Goal: Task Accomplishment & Management: Manage account settings

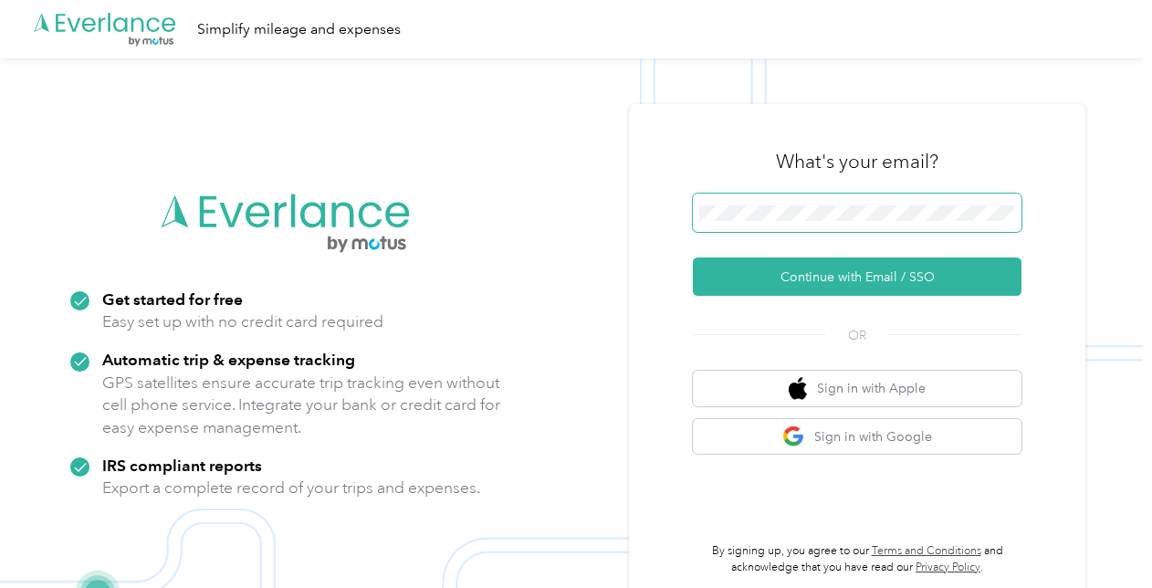
click at [693, 257] on button "Continue with Email / SSO" at bounding box center [857, 276] width 329 height 38
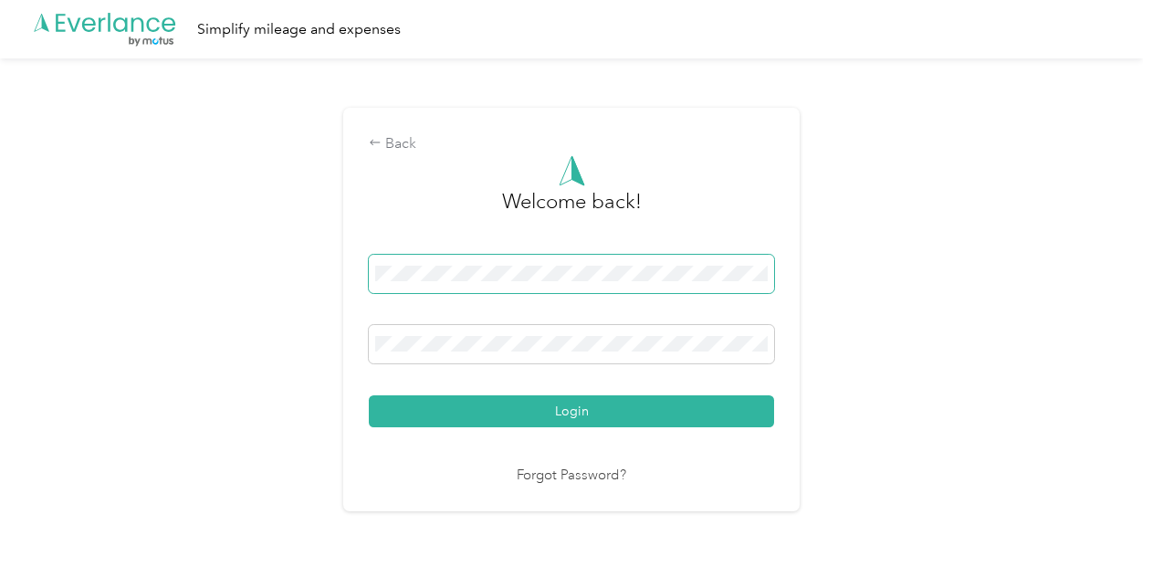
click at [369, 395] on button "Login" at bounding box center [571, 411] width 405 height 32
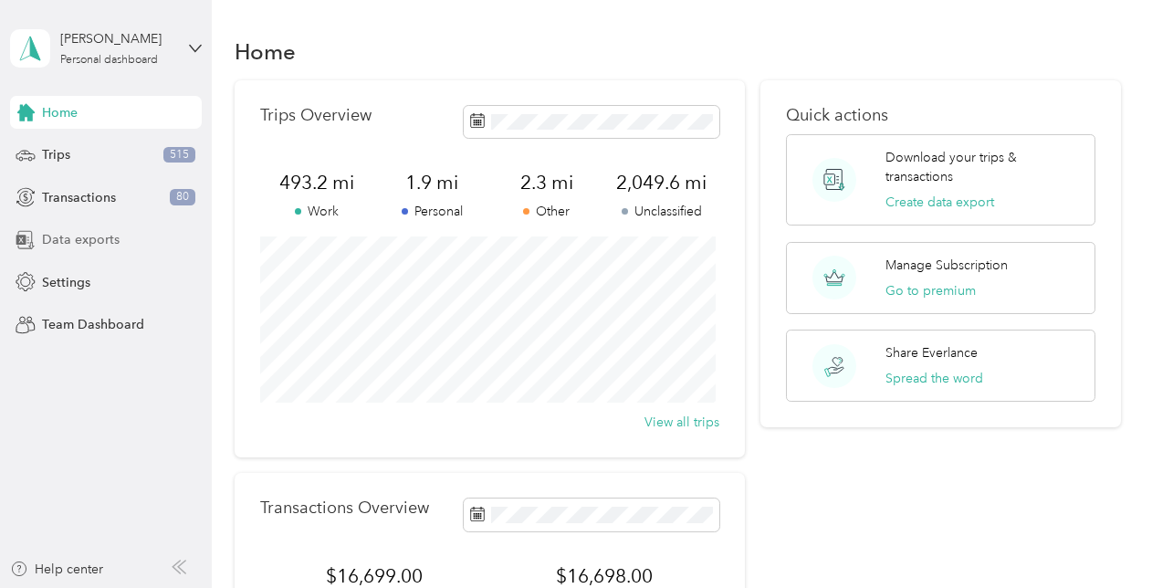
click at [115, 234] on span "Data exports" at bounding box center [81, 239] width 78 height 19
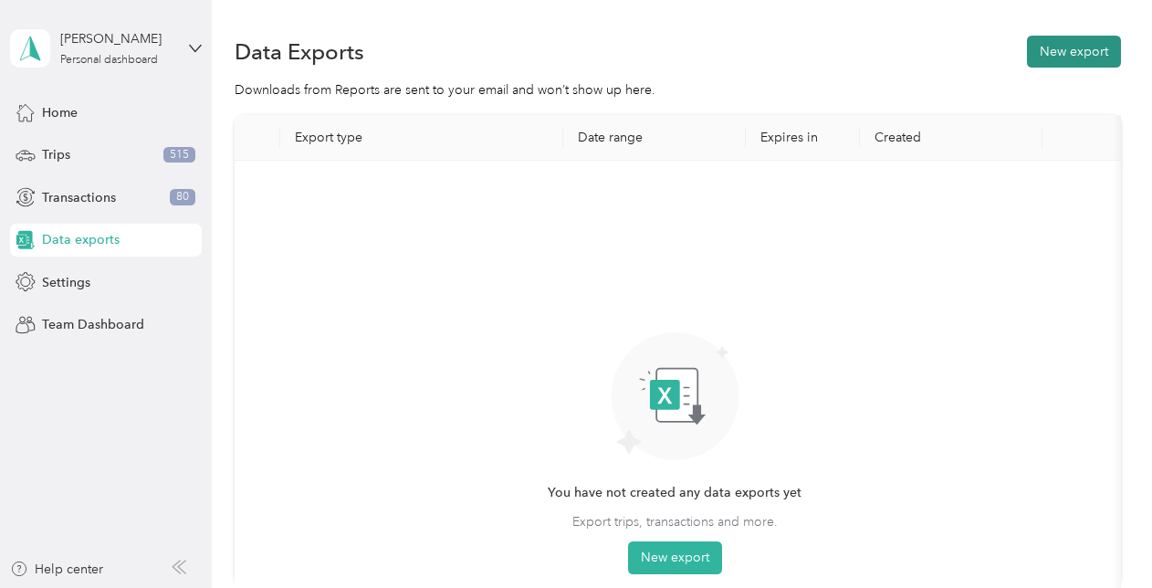
click at [1092, 50] on button "New export" at bounding box center [1074, 52] width 94 height 32
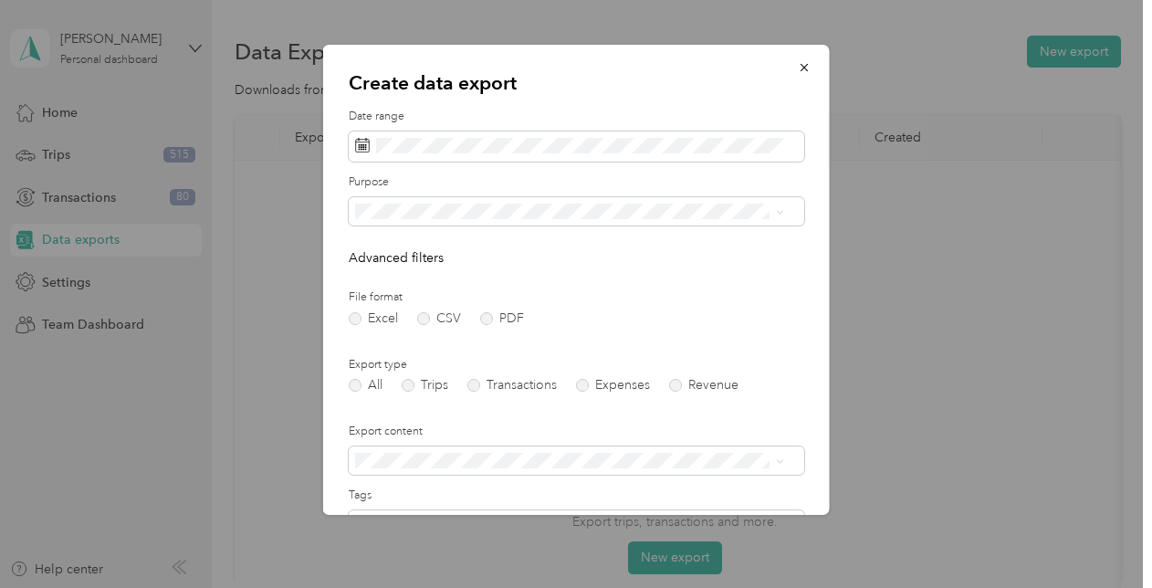
scroll to position [194, 0]
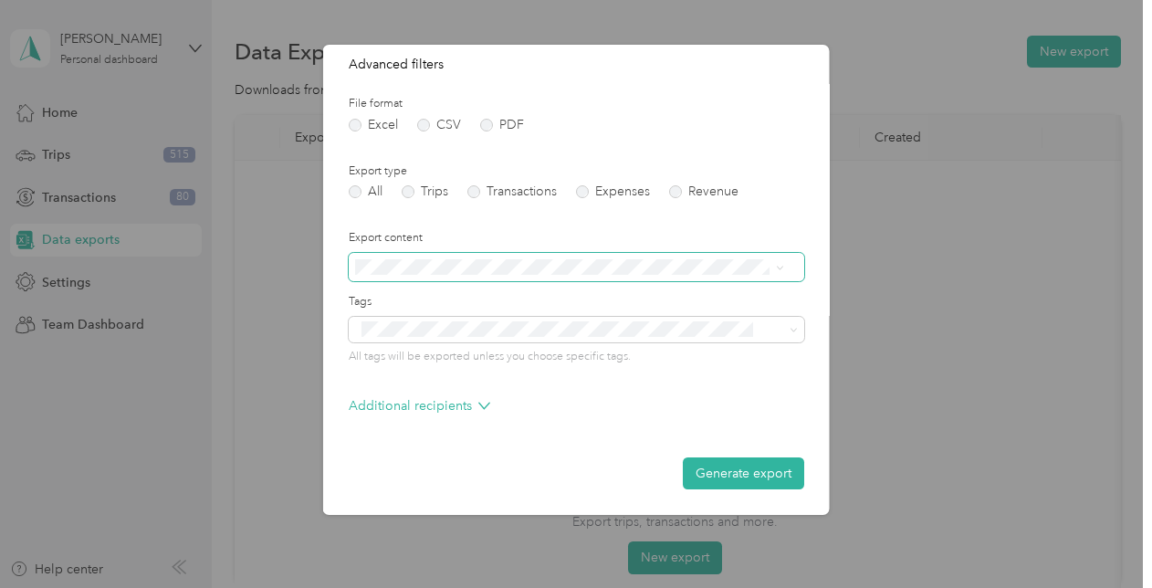
click at [457, 276] on span at bounding box center [577, 267] width 456 height 29
click at [440, 257] on span at bounding box center [577, 267] width 456 height 29
click at [426, 298] on span "Summary only" at bounding box center [403, 299] width 82 height 16
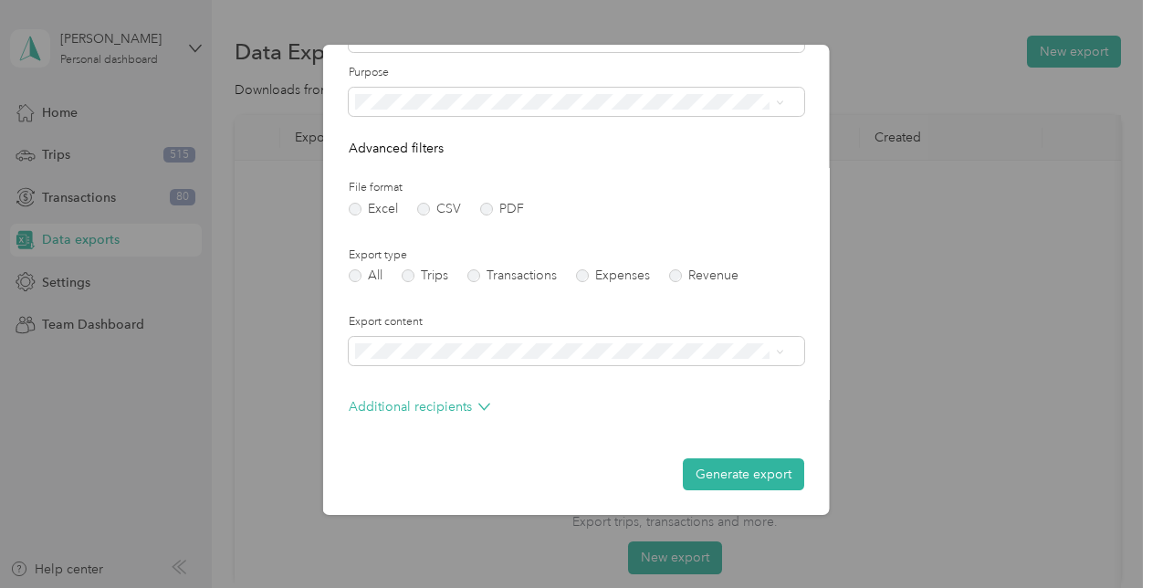
scroll to position [0, 0]
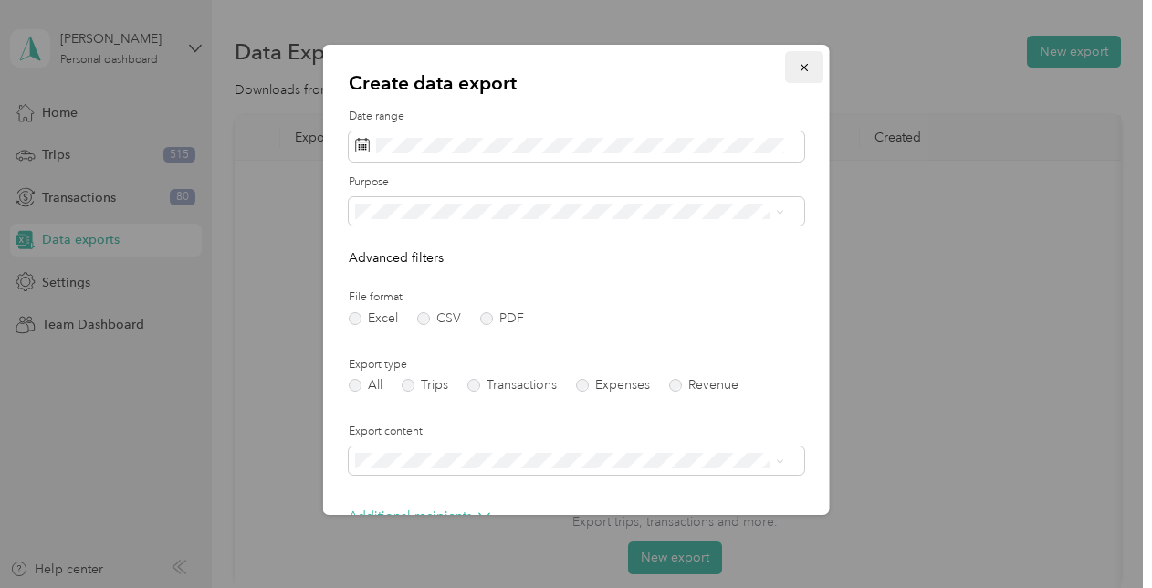
click at [800, 69] on icon "button" at bounding box center [803, 67] width 7 height 7
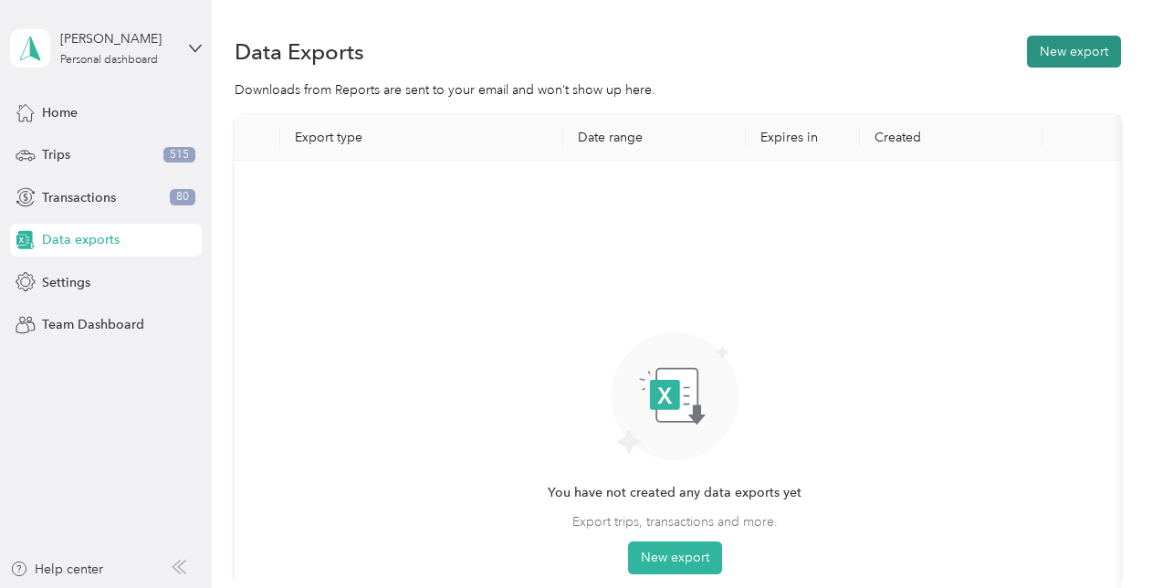
click at [1096, 53] on button "New export" at bounding box center [1074, 52] width 94 height 32
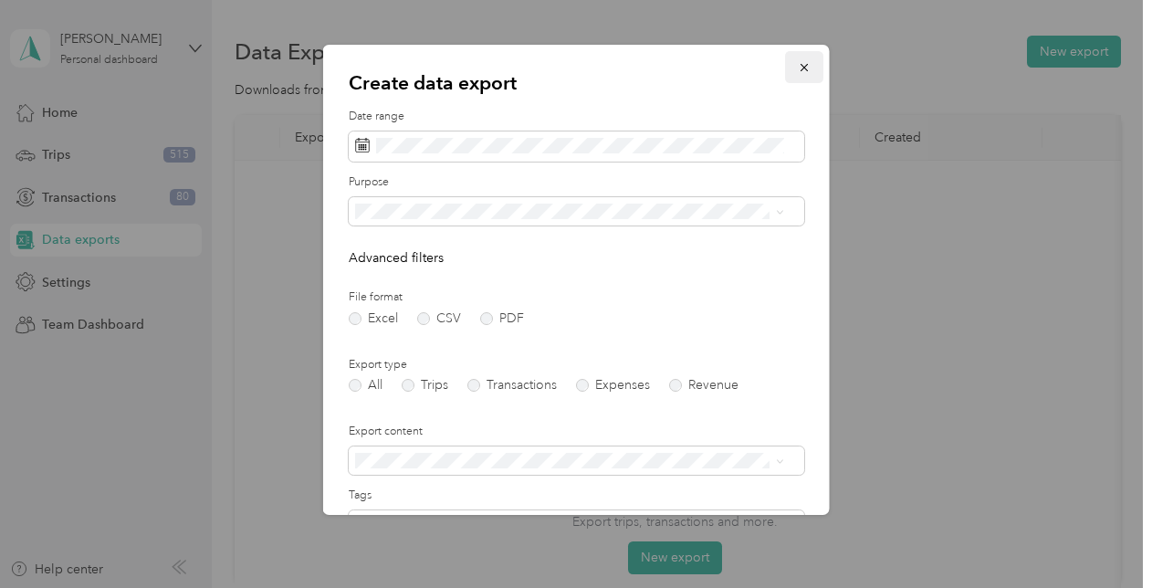
click at [800, 68] on icon "button" at bounding box center [803, 67] width 7 height 7
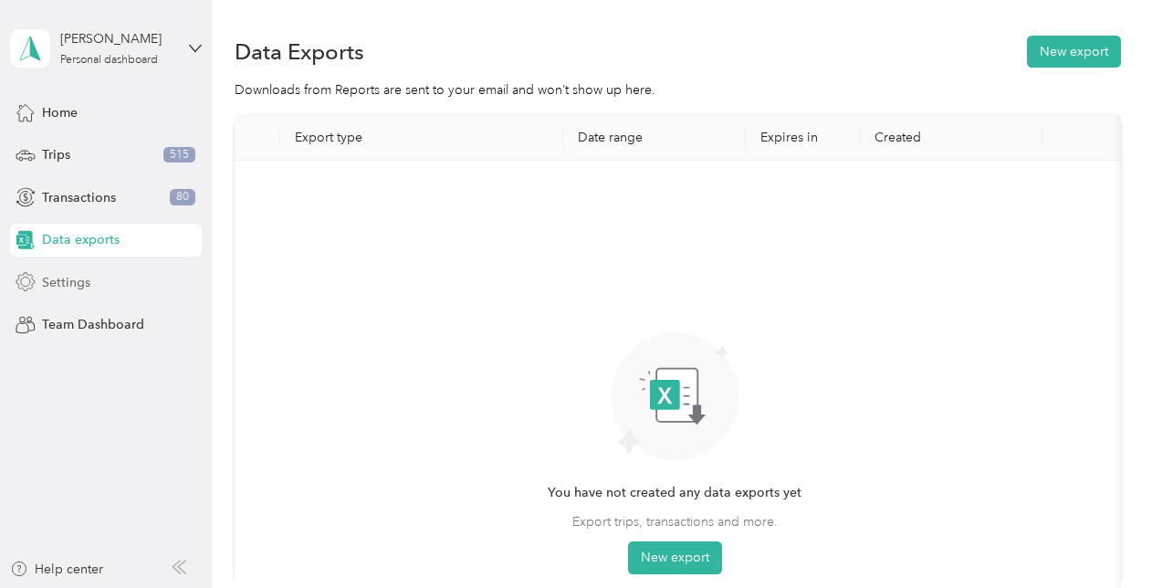
click at [82, 275] on span "Settings" at bounding box center [66, 282] width 48 height 19
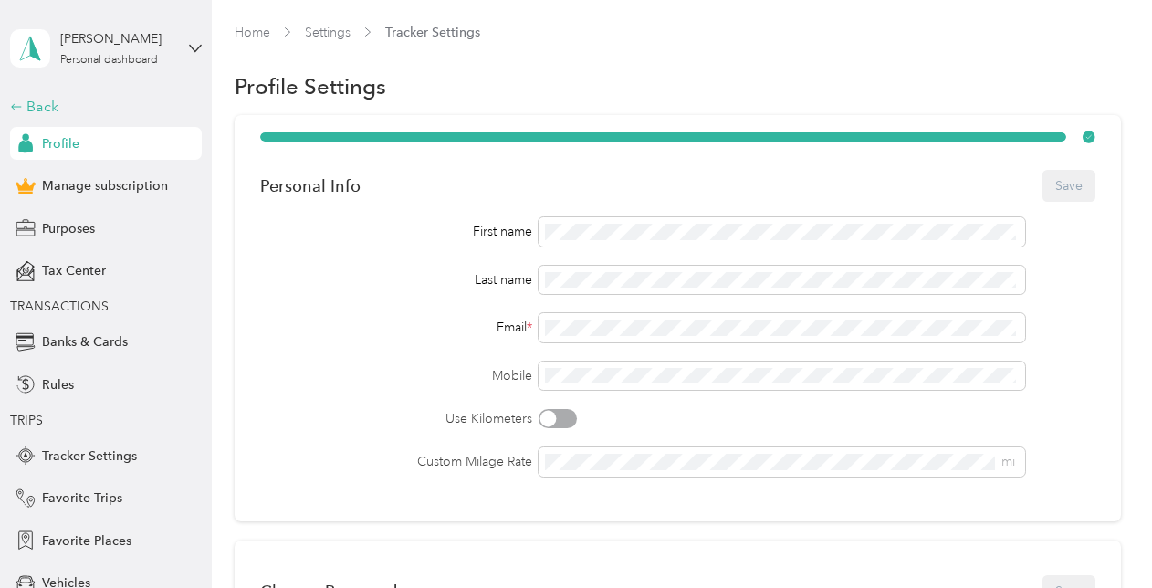
click at [47, 110] on div "Back" at bounding box center [101, 107] width 183 height 22
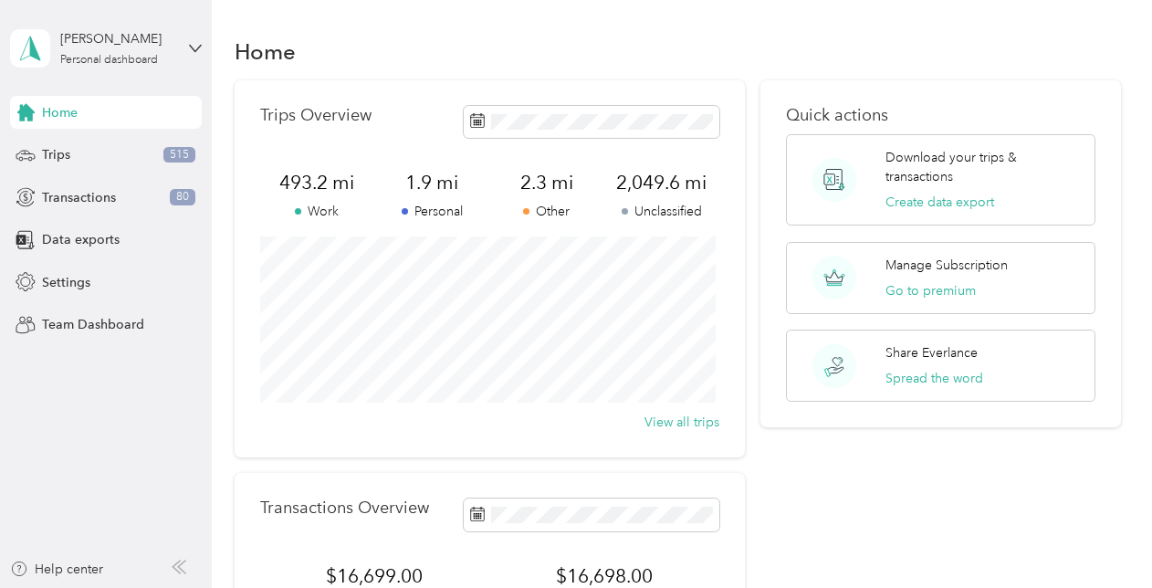
click at [100, 299] on div "Home Trips 515 Transactions 80 Data exports Settings Team Dashboard" at bounding box center [106, 219] width 192 height 246
click at [91, 276] on div "Settings" at bounding box center [106, 282] width 192 height 33
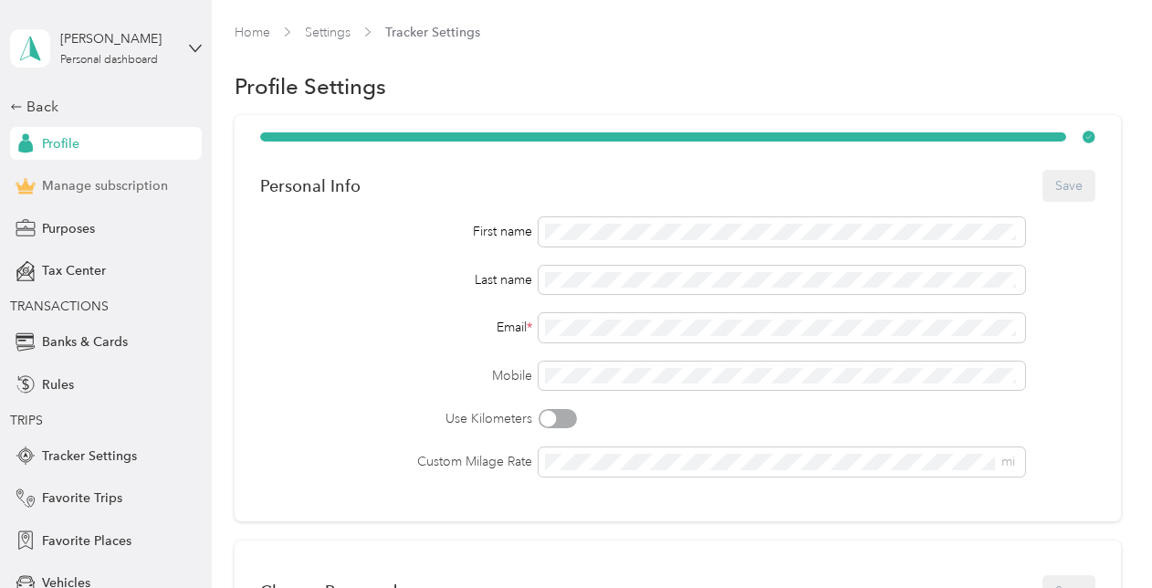
click at [125, 186] on span "Manage subscription" at bounding box center [105, 185] width 126 height 19
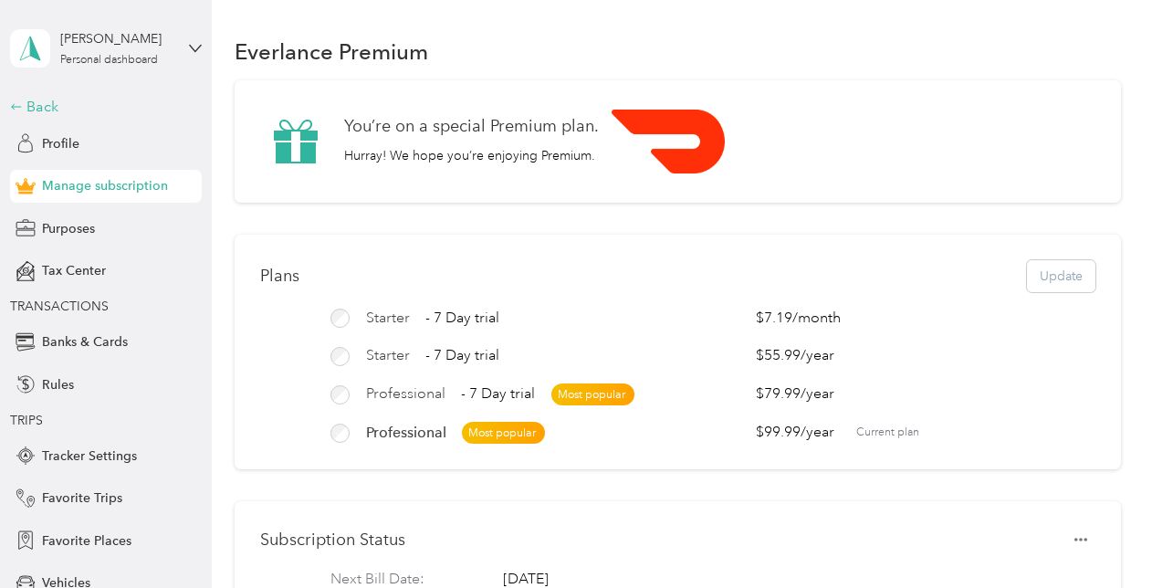
click at [69, 114] on div "Back" at bounding box center [101, 107] width 183 height 22
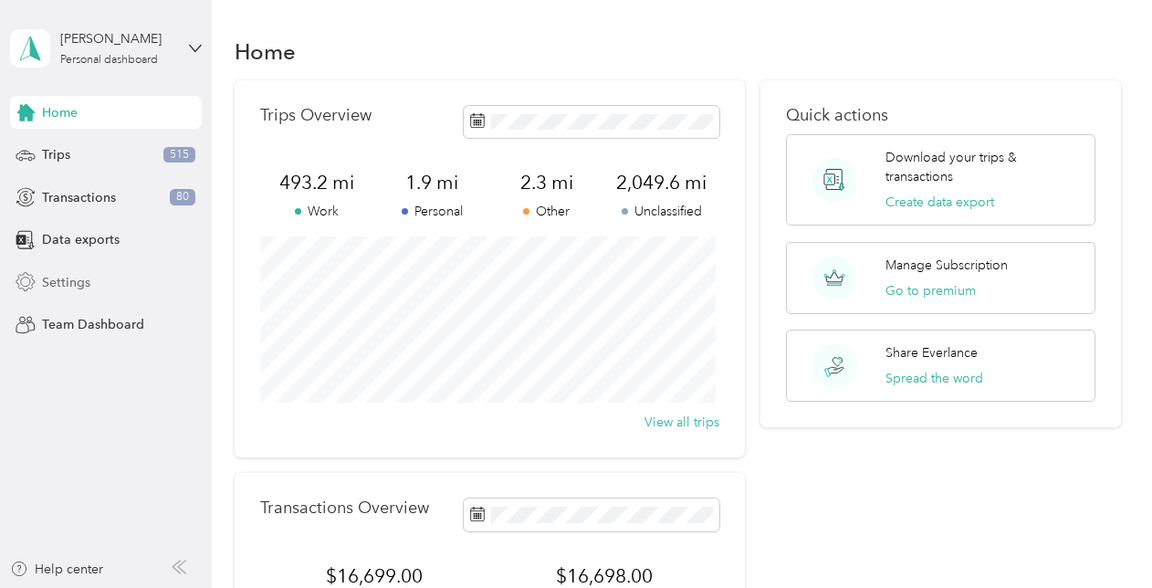
click at [113, 291] on div "Settings" at bounding box center [106, 282] width 192 height 33
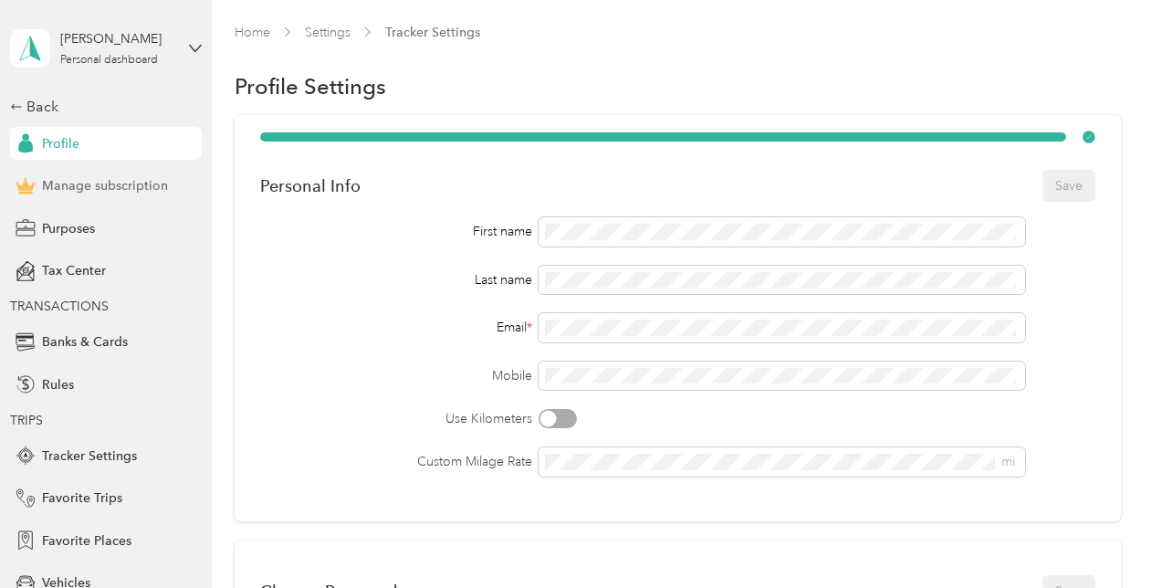
click at [88, 197] on div "Manage subscription" at bounding box center [106, 186] width 192 height 33
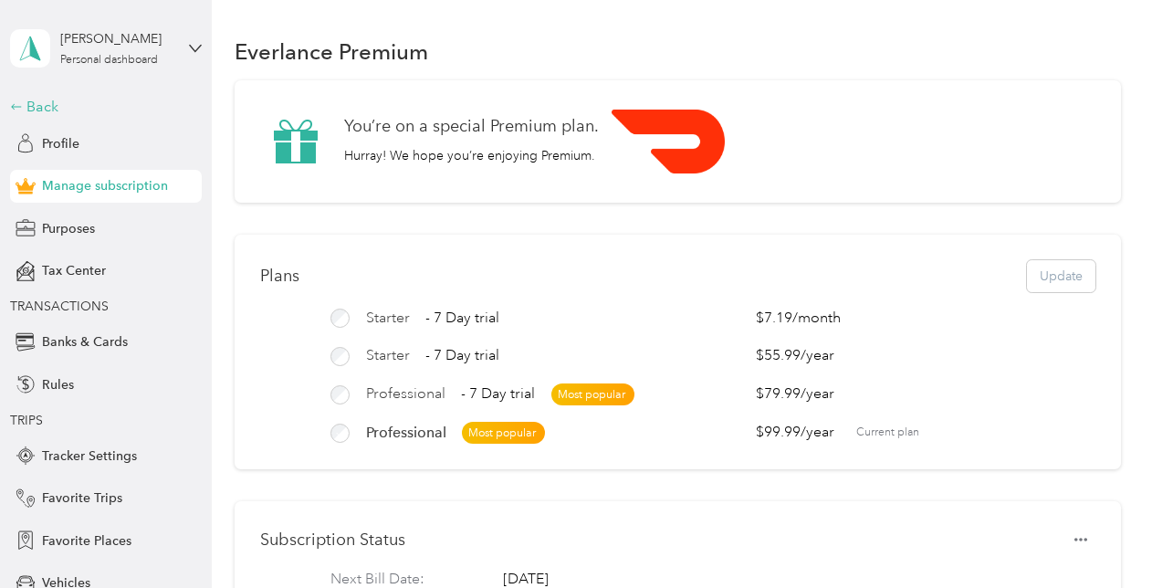
click at [51, 106] on div "Back" at bounding box center [101, 107] width 183 height 22
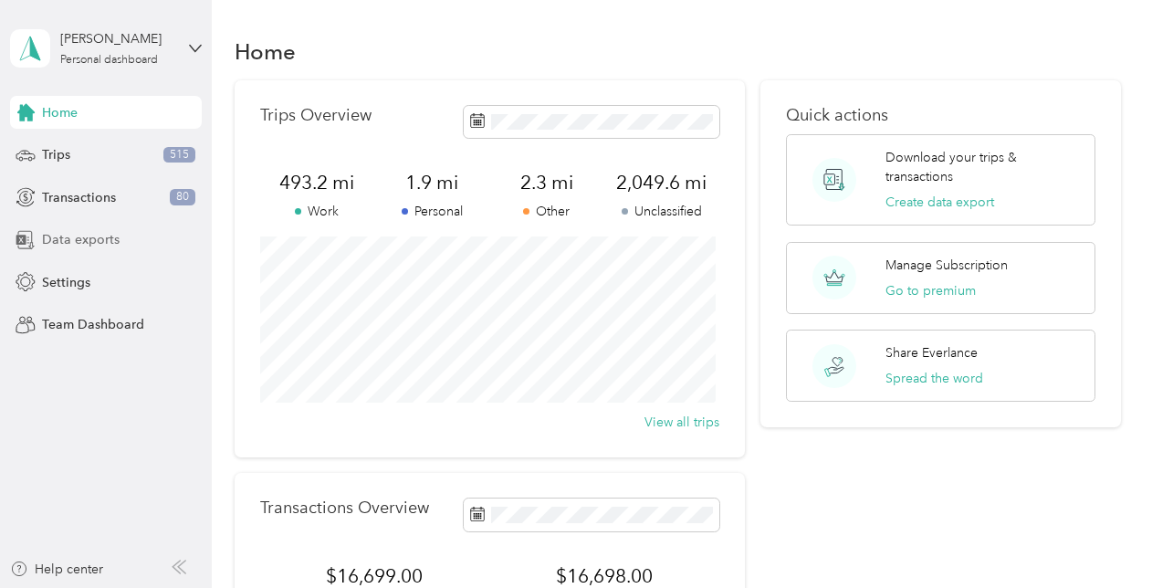
click at [103, 245] on span "Data exports" at bounding box center [81, 239] width 78 height 19
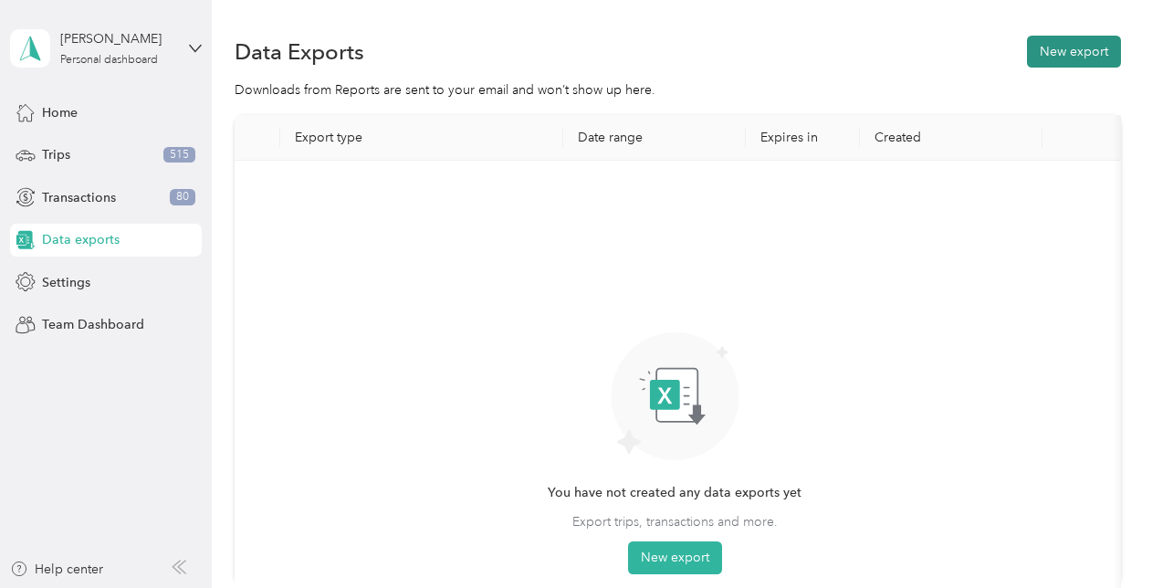
click at [1098, 54] on button "New export" at bounding box center [1074, 52] width 94 height 32
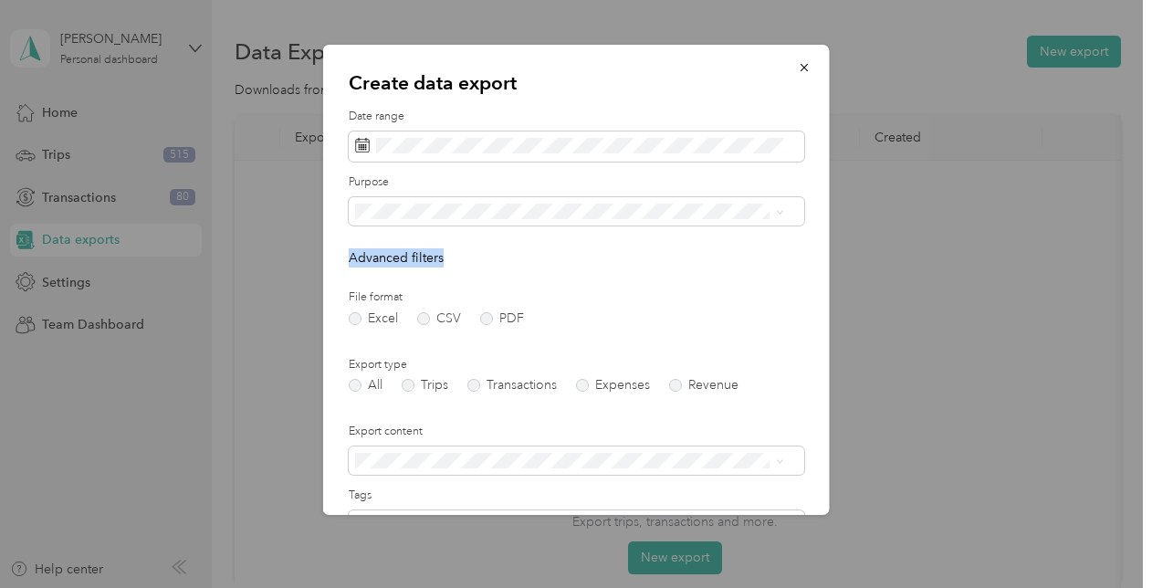
drag, startPoint x: 352, startPoint y: 259, endPoint x: 468, endPoint y: 243, distance: 118.0
click at [468, 243] on form "Date range Purpose Advanced filters File format Excel CSV PDF Export type All T…" at bounding box center [577, 396] width 456 height 574
drag, startPoint x: 468, startPoint y: 243, endPoint x: 424, endPoint y: 248, distance: 45.1
click at [424, 248] on p "Advanced filters" at bounding box center [577, 257] width 456 height 19
click at [416, 257] on p "Advanced filters" at bounding box center [577, 257] width 456 height 19
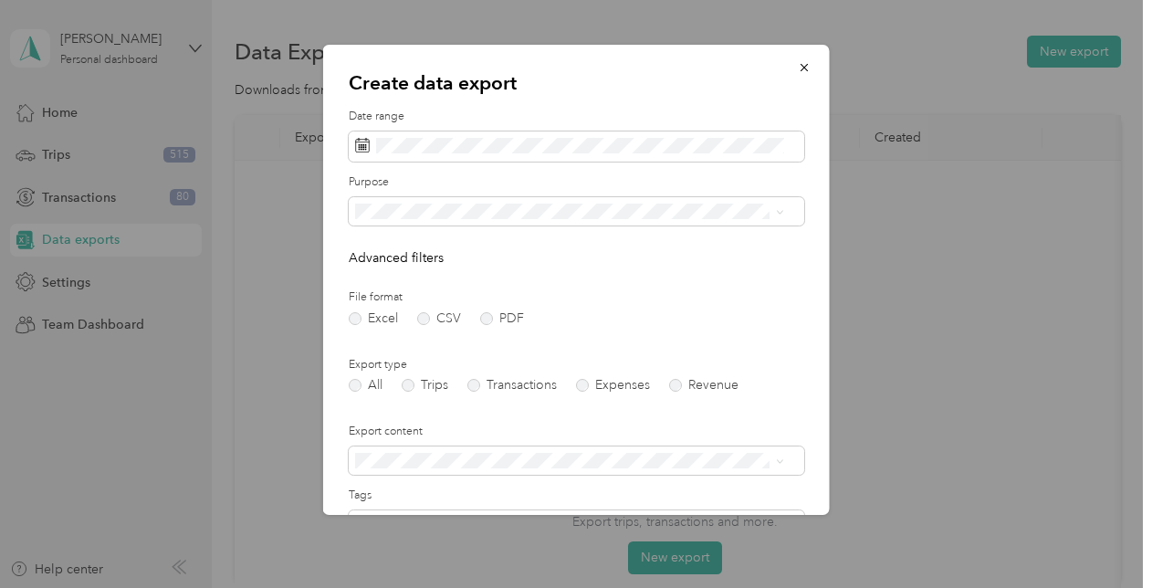
click at [384, 241] on div "All" at bounding box center [570, 239] width 416 height 19
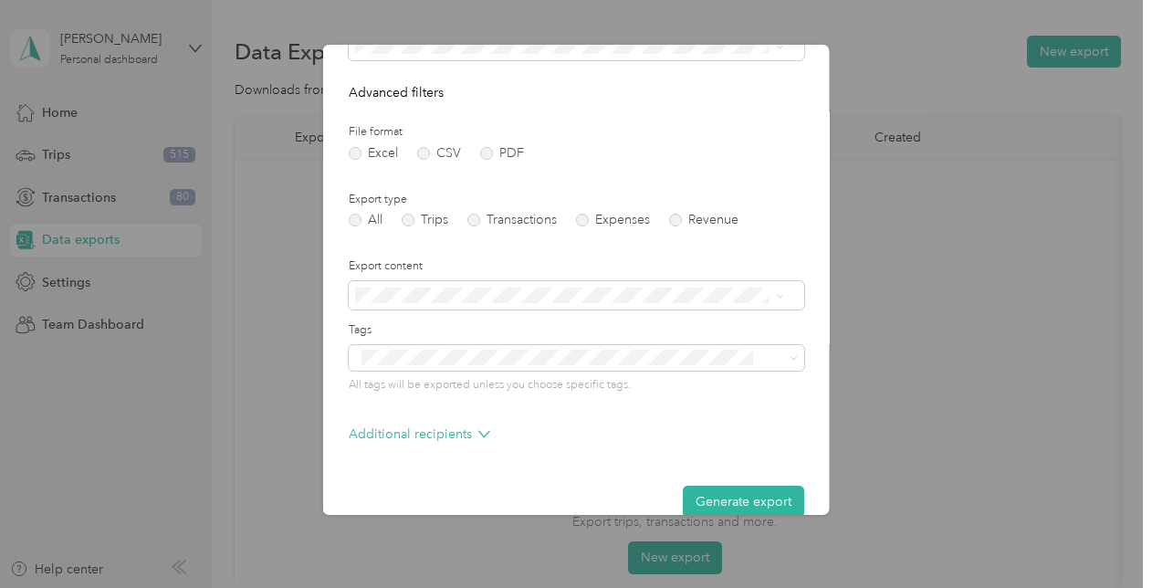
scroll to position [194, 0]
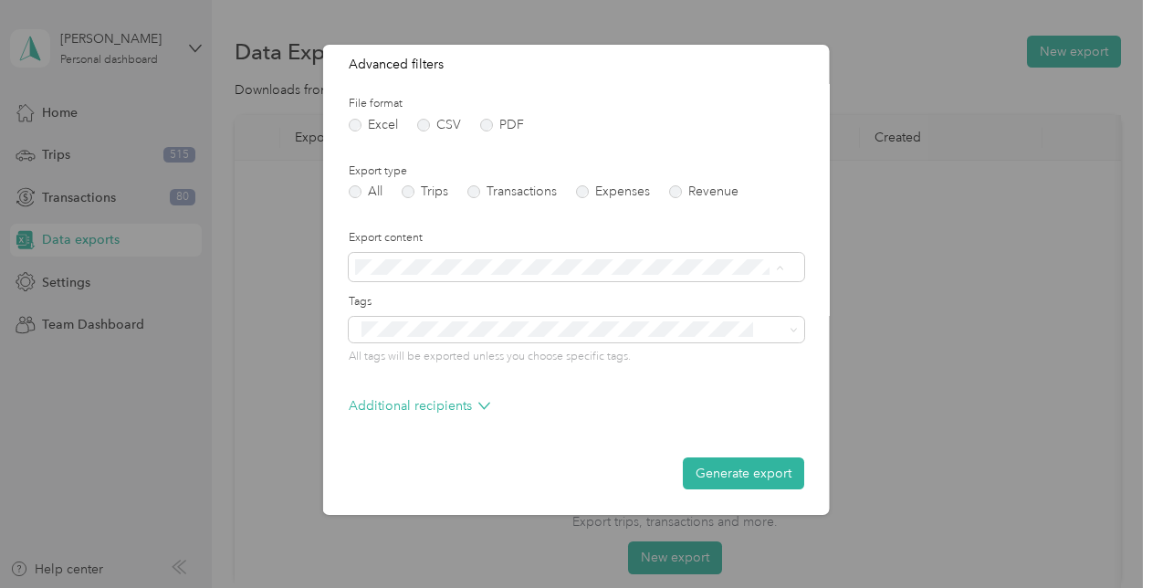
click at [396, 294] on span "Summary only" at bounding box center [403, 299] width 82 height 16
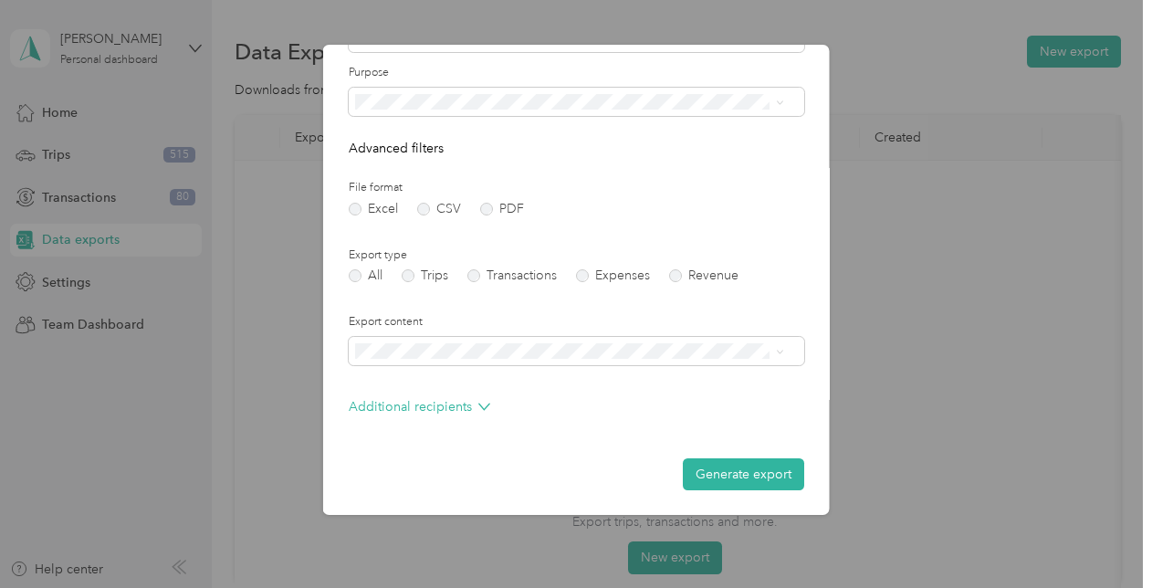
scroll to position [0, 0]
